Goal: Task Accomplishment & Management: Complete application form

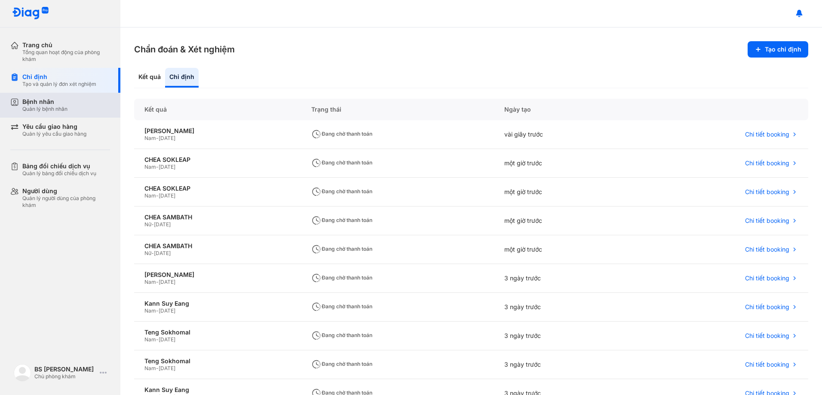
click at [45, 106] on div "Bệnh nhân Quản lý bệnh nhân" at bounding box center [44, 105] width 45 height 15
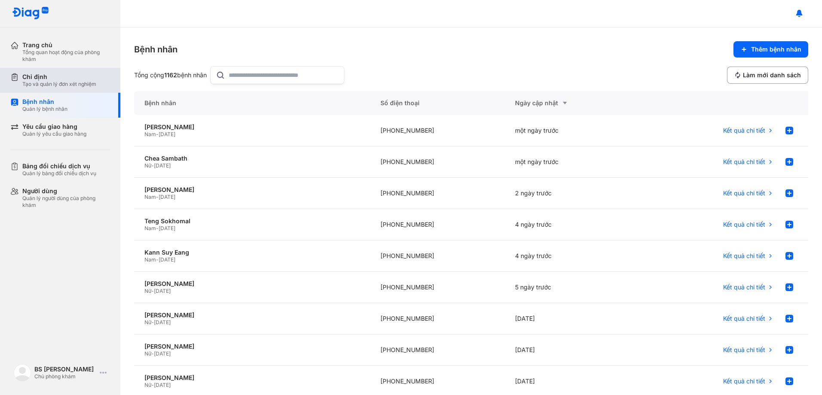
drag, startPoint x: 40, startPoint y: 86, endPoint x: 47, endPoint y: 86, distance: 6.9
click at [40, 86] on div "Tạo và quản lý đơn xét nghiệm" at bounding box center [59, 84] width 74 height 7
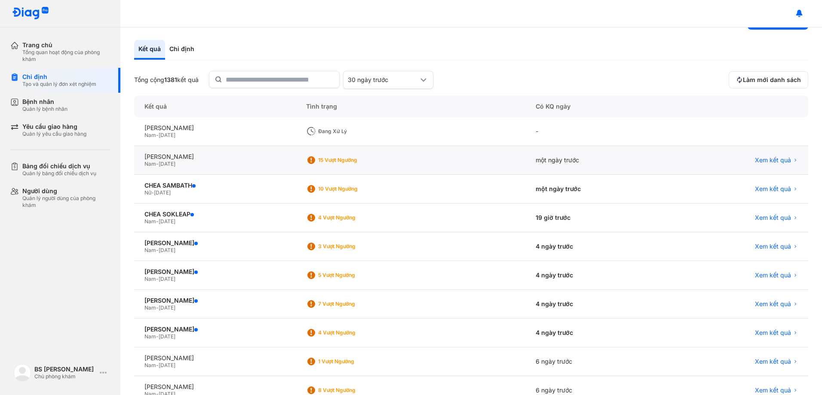
scroll to position [43, 0]
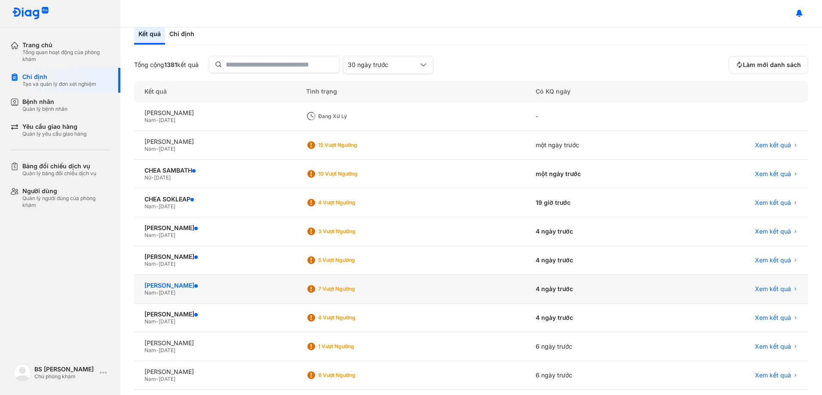
click at [173, 288] on div "[PERSON_NAME]" at bounding box center [214, 286] width 141 height 8
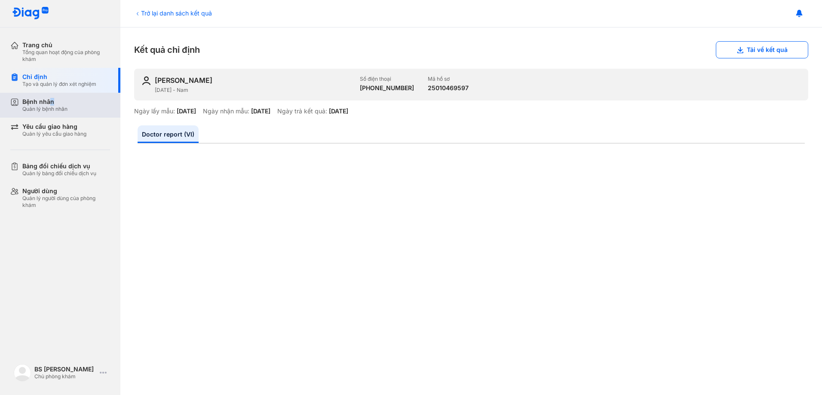
click at [52, 102] on div "Bệnh nhân" at bounding box center [44, 102] width 45 height 8
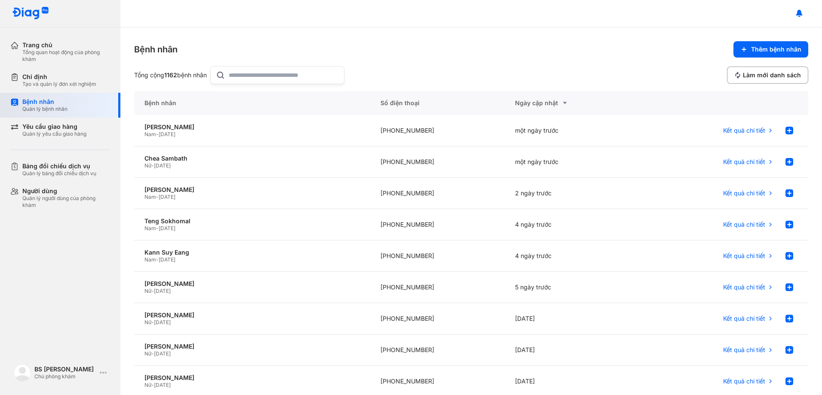
drag, startPoint x: 65, startPoint y: 105, endPoint x: 115, endPoint y: 105, distance: 49.4
click at [66, 105] on div "Bệnh nhân" at bounding box center [44, 102] width 45 height 8
click at [52, 102] on div "Bệnh nhân" at bounding box center [44, 102] width 45 height 8
drag, startPoint x: 52, startPoint y: 102, endPoint x: 41, endPoint y: 132, distance: 31.9
click at [41, 132] on div "Quản lý yêu cầu giao hàng" at bounding box center [54, 134] width 64 height 7
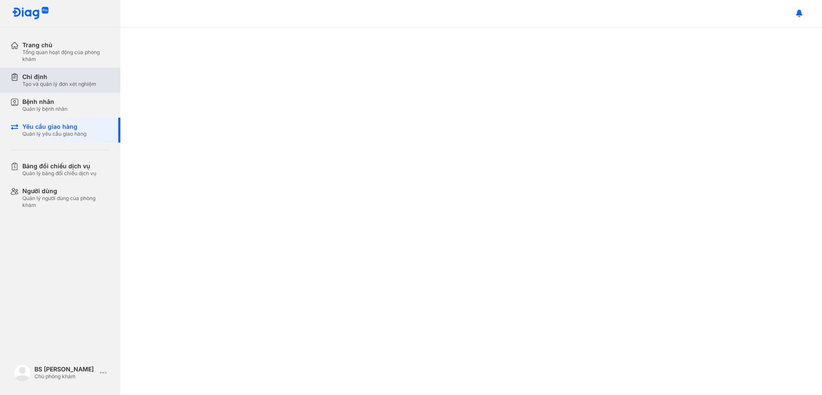
click at [52, 83] on div "Tạo và quản lý đơn xét nghiệm" at bounding box center [59, 84] width 74 height 7
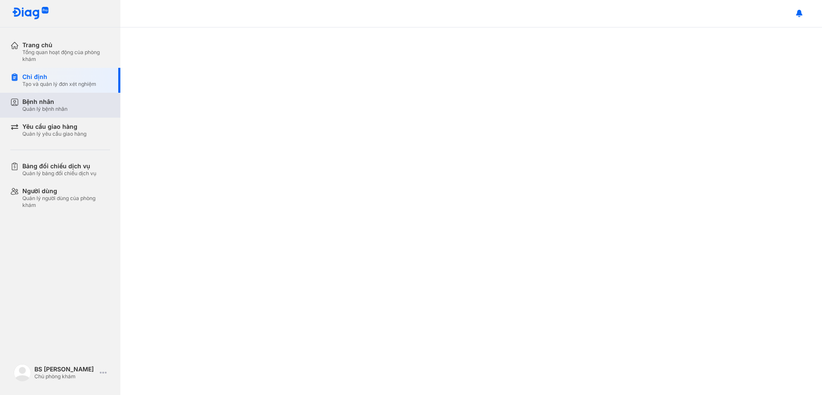
click at [46, 104] on div "Bệnh nhân" at bounding box center [44, 102] width 45 height 8
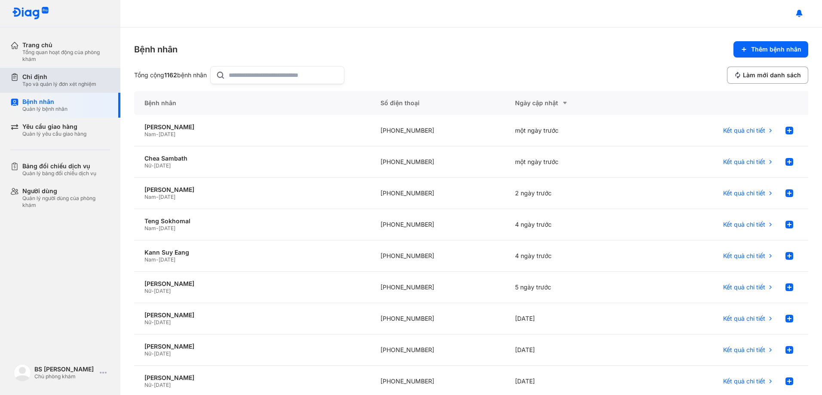
drag, startPoint x: 45, startPoint y: 86, endPoint x: 51, endPoint y: 89, distance: 6.5
click at [46, 86] on div "Tạo và quản lý đơn xét nghiệm" at bounding box center [59, 84] width 74 height 7
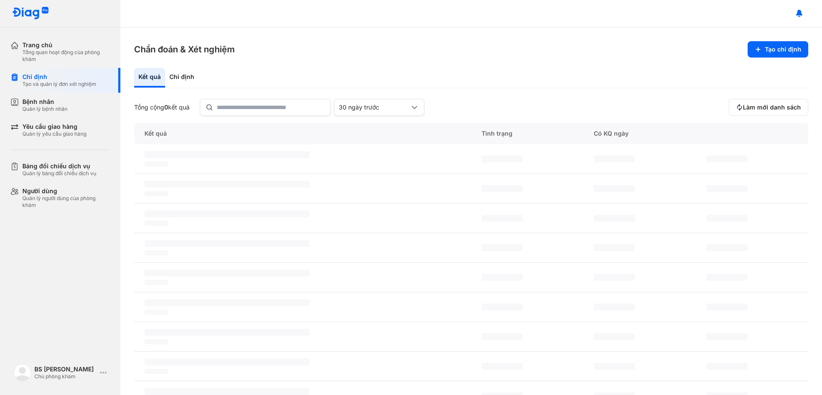
drag, startPoint x: 179, startPoint y: 72, endPoint x: 226, endPoint y: 80, distance: 47.4
click at [180, 72] on div "Chỉ định" at bounding box center [182, 78] width 34 height 20
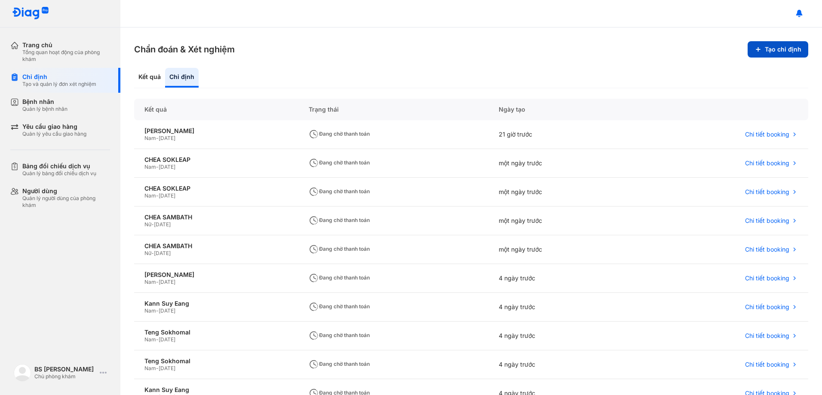
click at [777, 50] on button "Tạo chỉ định" at bounding box center [777, 49] width 61 height 16
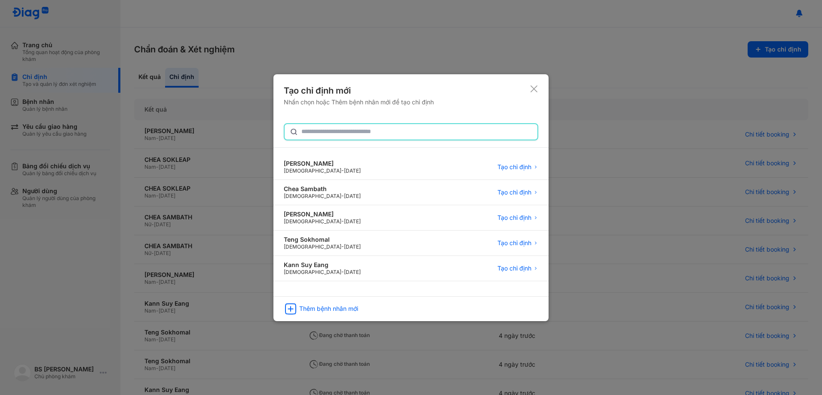
click at [312, 123] on div at bounding box center [411, 131] width 254 height 17
click at [312, 124] on input "text" at bounding box center [416, 131] width 231 height 15
type input "**********"
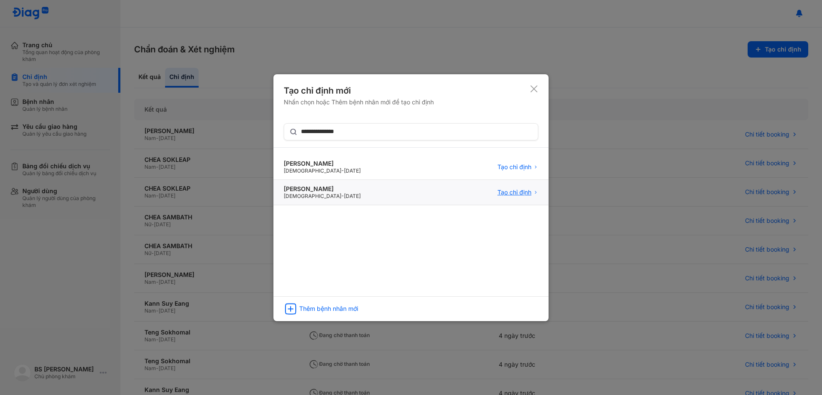
click at [523, 192] on span "Tạo chỉ định" at bounding box center [514, 193] width 34 height 8
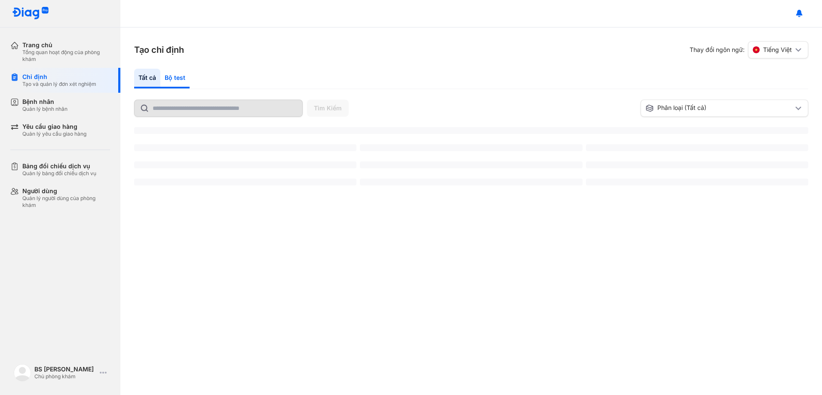
click at [178, 73] on div "Bộ test" at bounding box center [174, 79] width 29 height 20
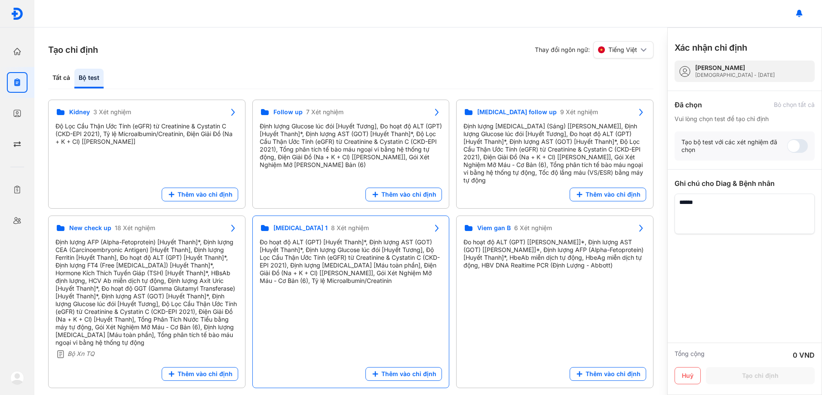
click at [322, 243] on div "Đo hoạt độ ALT (GPT) [Huyết Thanh]*, Định lượng AST (GOT) [Huyết Thanh]*, Định …" at bounding box center [351, 262] width 183 height 46
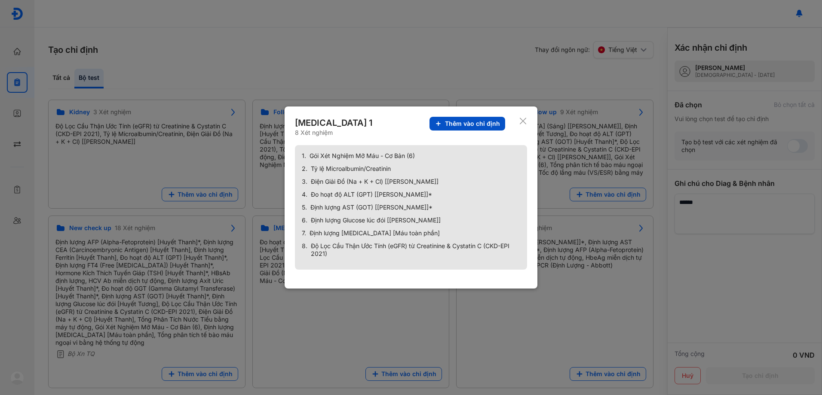
click at [475, 122] on span "Thêm vào chỉ định" at bounding box center [472, 124] width 55 height 8
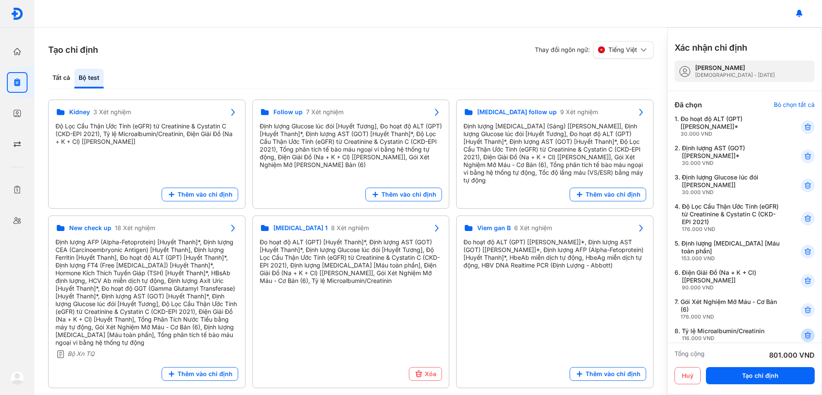
click at [803, 334] on icon at bounding box center [807, 335] width 9 height 9
click at [801, 334] on div "Đã chọn Bỏ chọn tất cả Vui lòng chọn test để tạo chỉ định 1. Đo hoạt độ ALT (GP…" at bounding box center [744, 213] width 140 height 245
click at [74, 77] on div "Tất cả" at bounding box center [88, 79] width 29 height 20
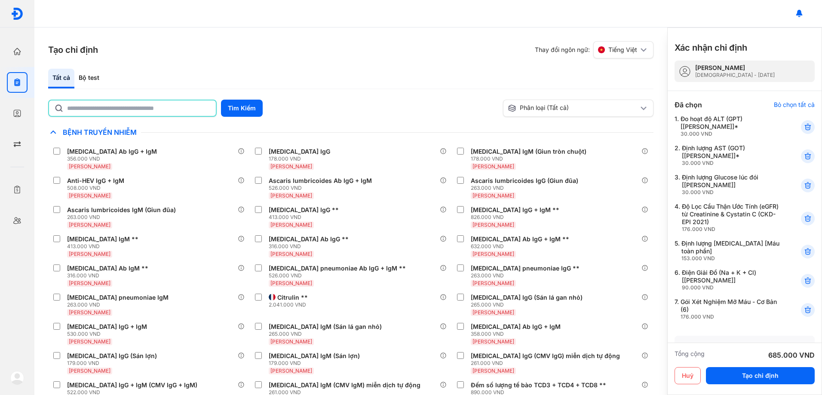
click at [112, 110] on input "text" at bounding box center [139, 108] width 144 height 15
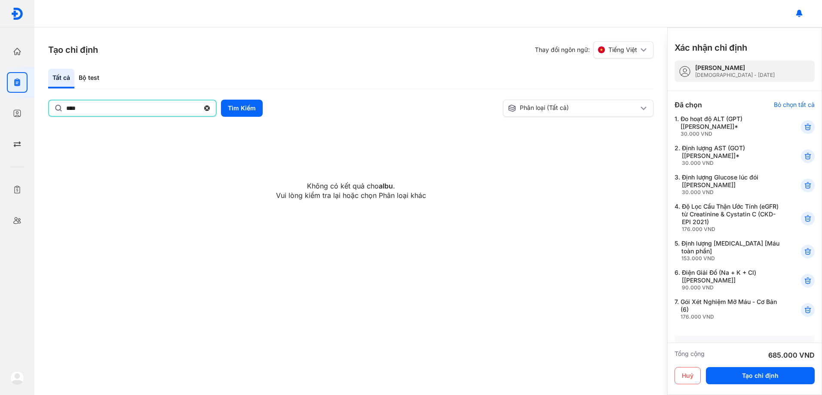
type input "****"
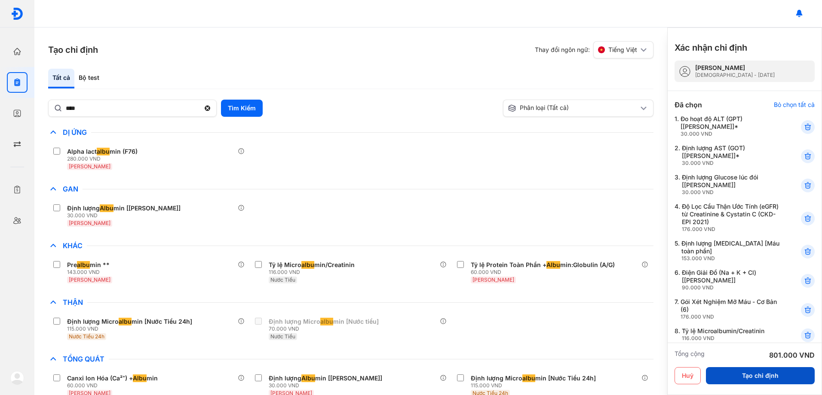
click at [757, 384] on button "Tạo chỉ định" at bounding box center [760, 375] width 109 height 17
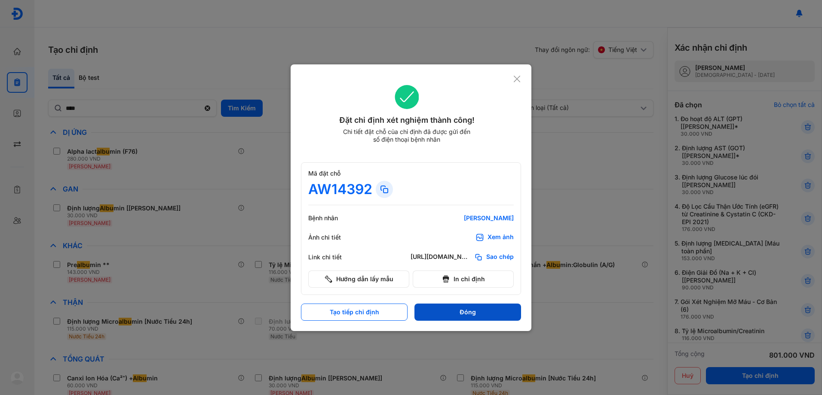
click at [478, 313] on button "Đóng" at bounding box center [467, 312] width 107 height 17
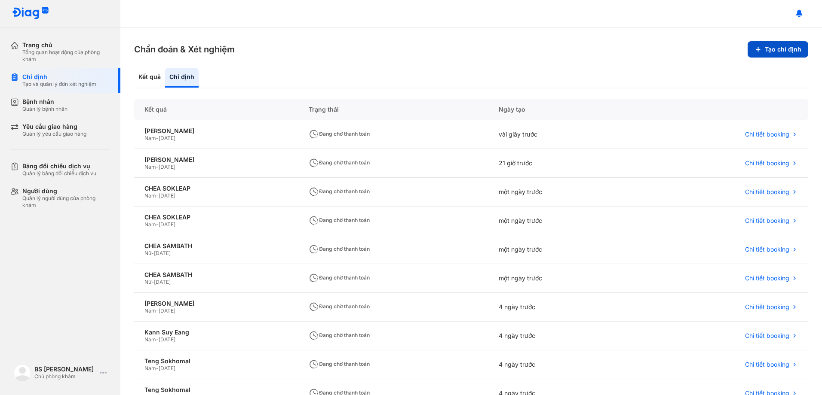
click at [773, 50] on button "Tạo chỉ định" at bounding box center [777, 49] width 61 height 16
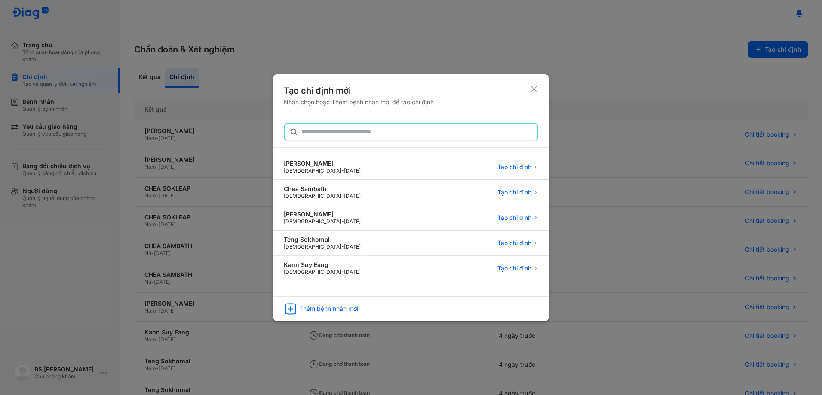
click at [356, 129] on input "text" at bounding box center [416, 131] width 231 height 15
click at [340, 310] on div "Thêm bệnh nhân mới" at bounding box center [328, 310] width 59 height 8
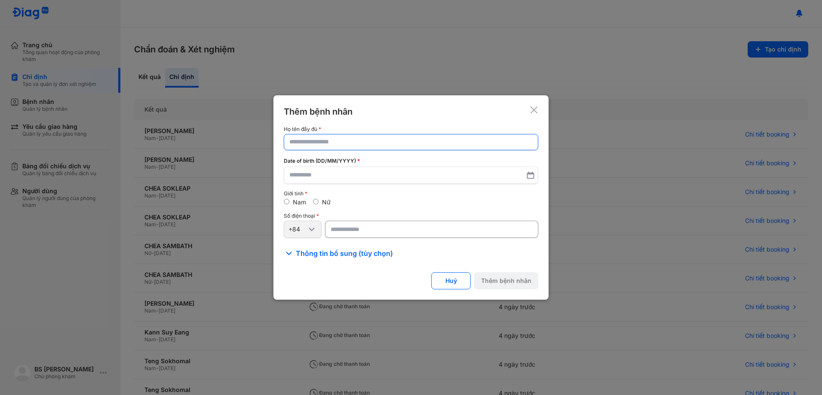
click at [356, 138] on input "text" at bounding box center [410, 142] width 243 height 15
paste input "*********"
type input "*********"
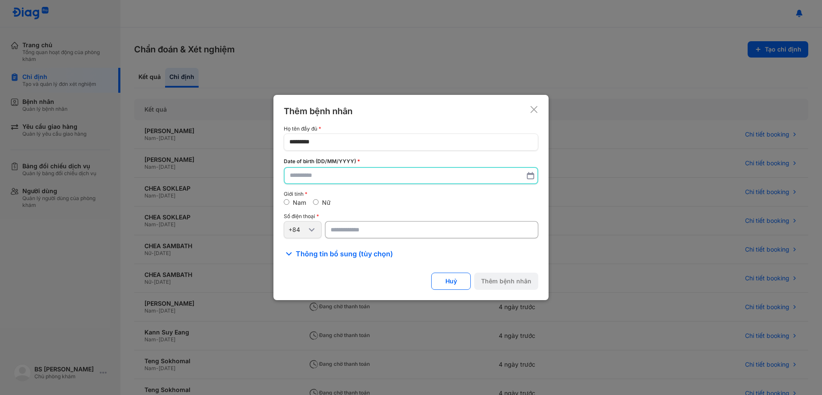
click at [358, 173] on input "text" at bounding box center [411, 175] width 242 height 15
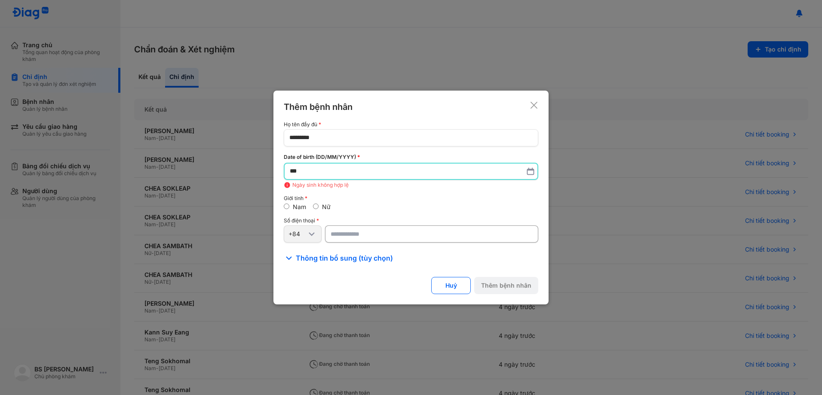
type input "*"
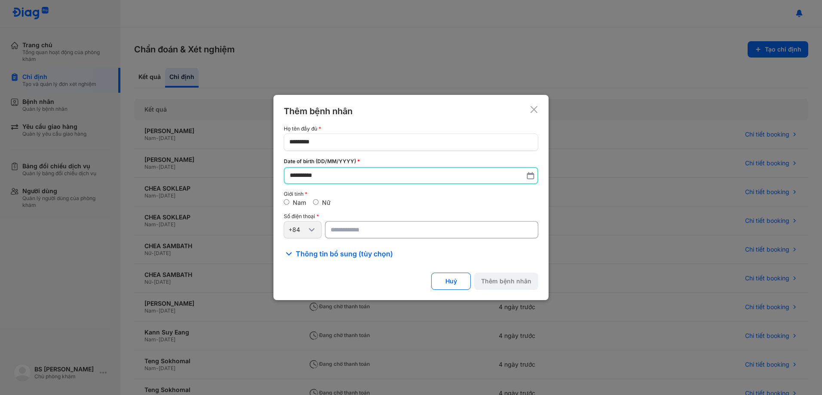
type input "**********"
drag, startPoint x: 392, startPoint y: 226, endPoint x: 428, endPoint y: 219, distance: 37.7
click at [392, 227] on input "number" at bounding box center [431, 230] width 213 height 17
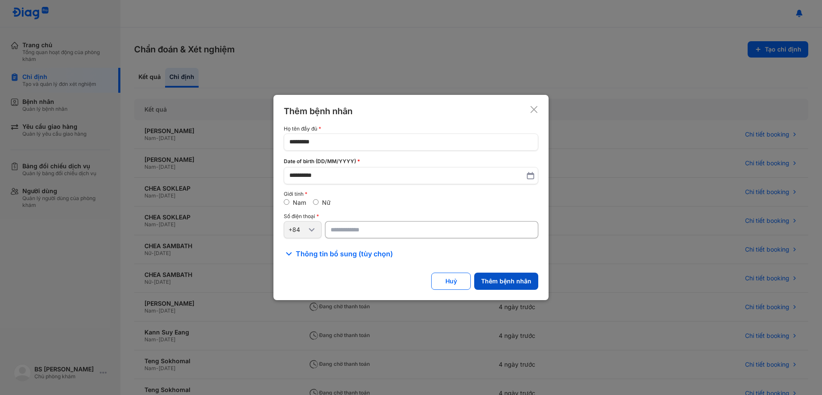
type input "*********"
click at [522, 283] on button "Thêm bệnh nhân" at bounding box center [506, 281] width 64 height 17
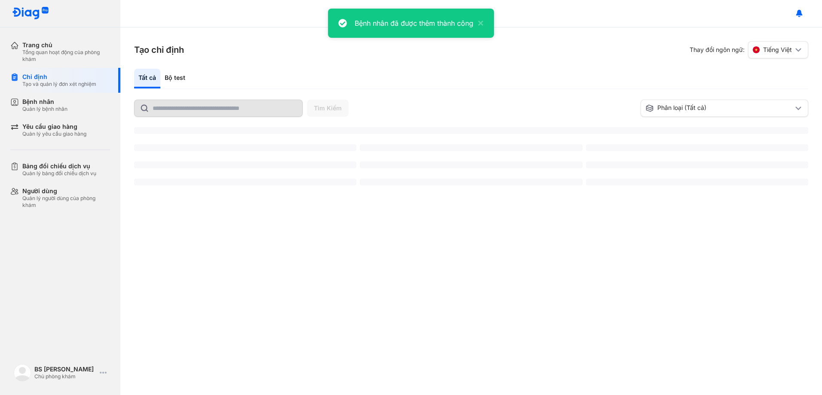
click at [172, 77] on div "Bộ test" at bounding box center [174, 79] width 29 height 20
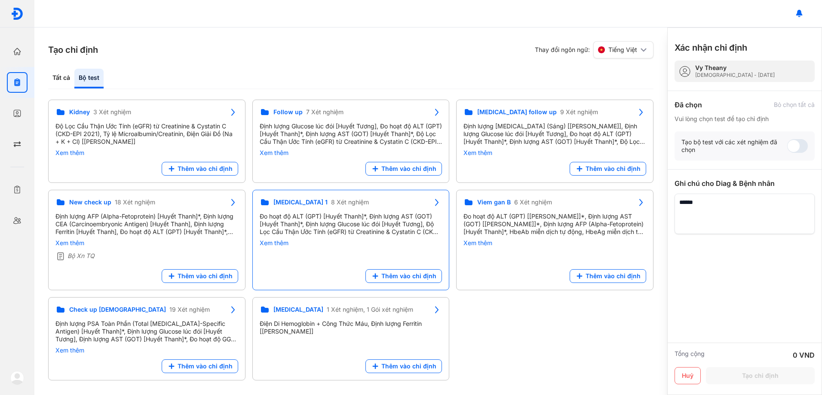
click at [373, 218] on div "Đo hoạt độ ALT (GPT) [Huyết Thanh]*, Định lượng AST (GOT) [Huyết Thanh]*, Định …" at bounding box center [351, 224] width 183 height 23
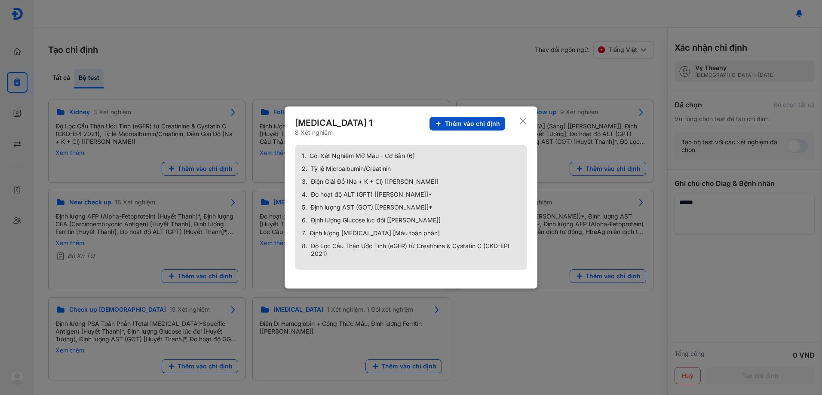
click at [483, 124] on span "Thêm vào chỉ định" at bounding box center [472, 124] width 55 height 8
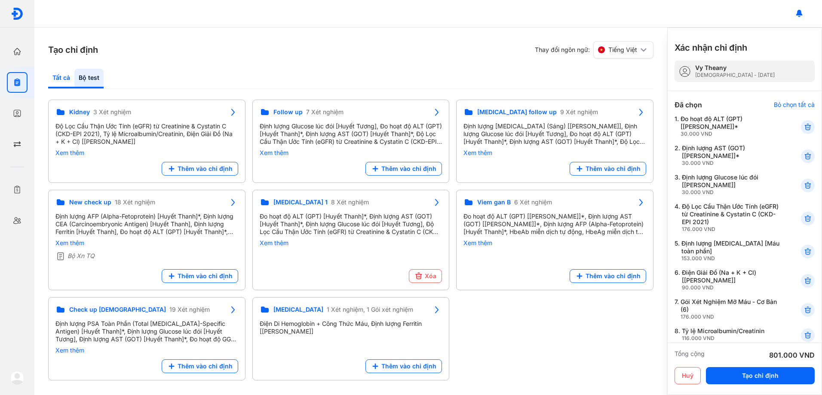
click at [74, 75] on div "Tất cả" at bounding box center [88, 79] width 29 height 20
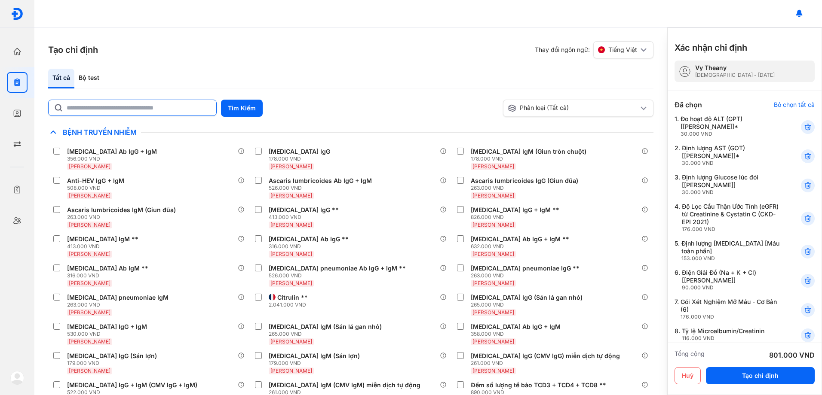
click at [93, 108] on input "text" at bounding box center [139, 107] width 144 height 15
type input "***"
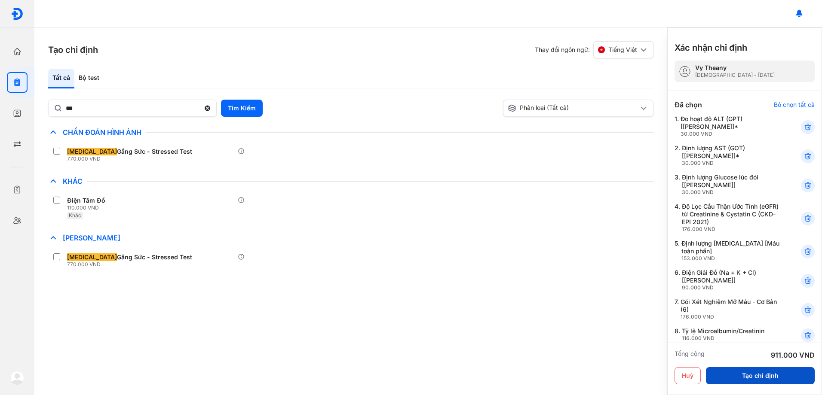
drag, startPoint x: 773, startPoint y: 379, endPoint x: 759, endPoint y: 377, distance: 14.2
click at [773, 378] on button "Tạo chỉ định" at bounding box center [760, 375] width 109 height 17
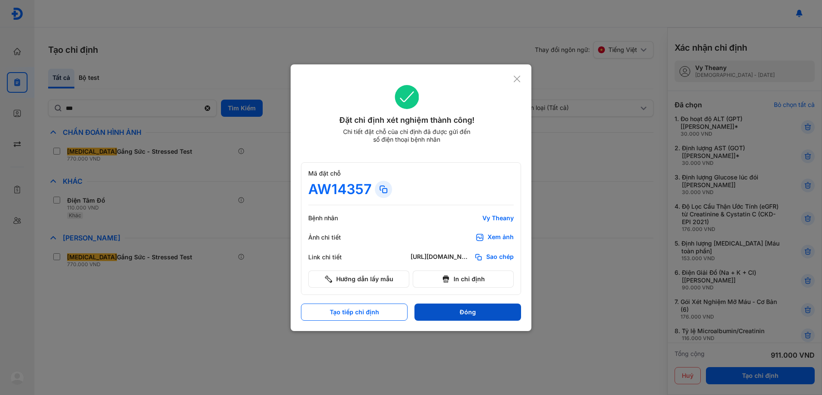
click at [498, 304] on button "Đóng" at bounding box center [467, 312] width 107 height 17
